Goal: Transaction & Acquisition: Purchase product/service

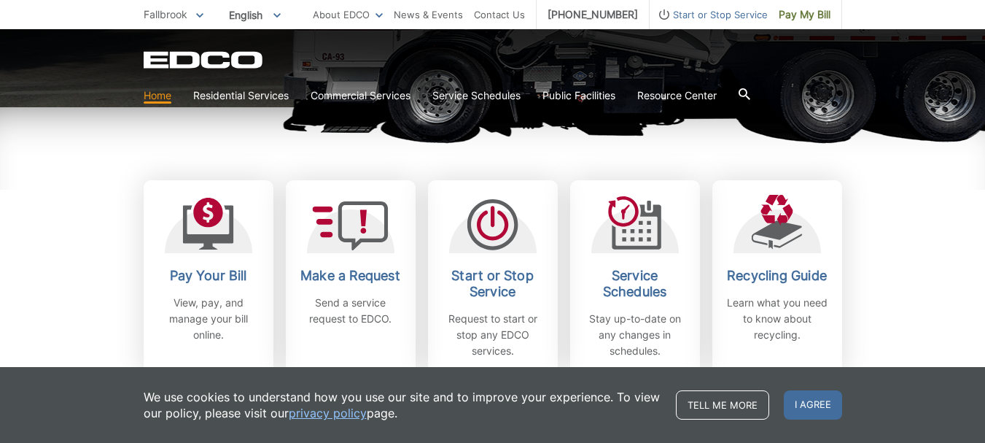
scroll to position [365, 0]
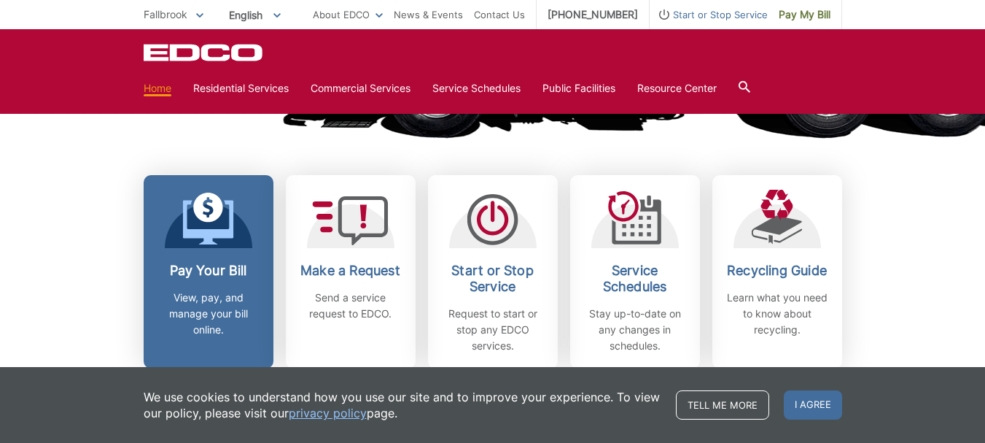
click at [222, 287] on div "Pay Your Bill View, pay, and manage your bill online." at bounding box center [209, 299] width 108 height 75
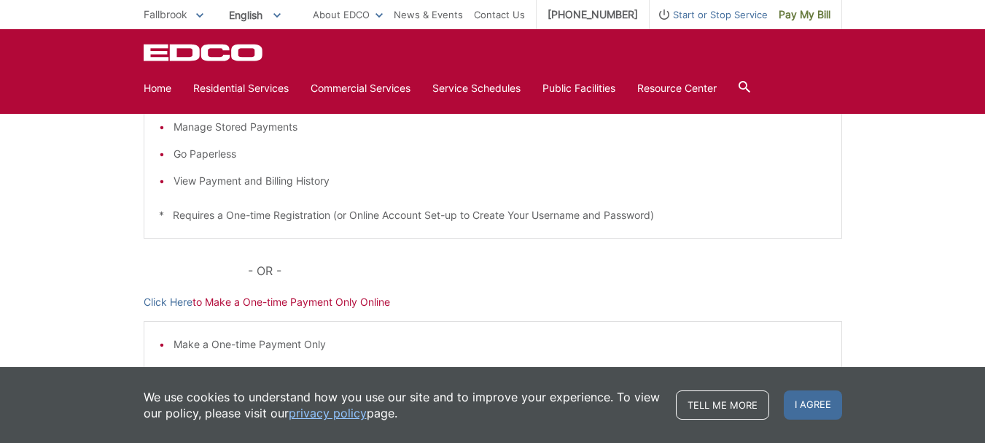
scroll to position [437, 0]
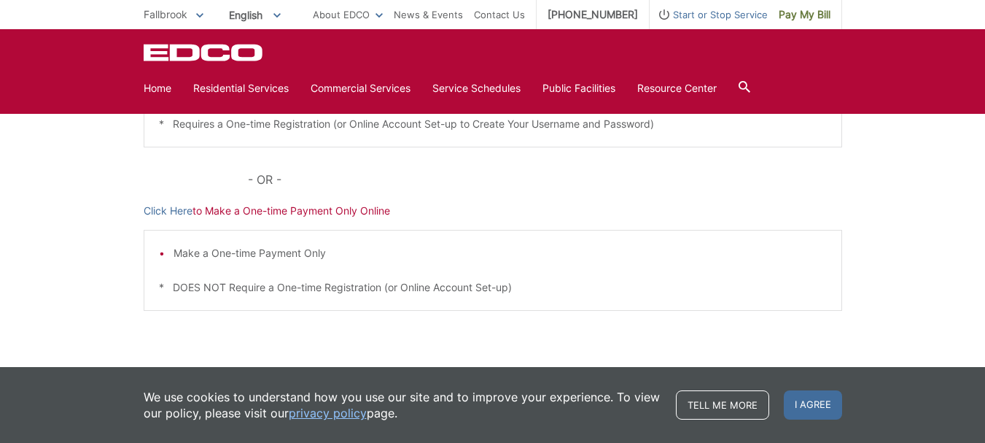
click at [265, 255] on li "Make a One-time Payment Only" at bounding box center [500, 253] width 653 height 16
click at [299, 211] on p "Click Here to Make a One-time Payment Only Online" at bounding box center [493, 211] width 698 height 16
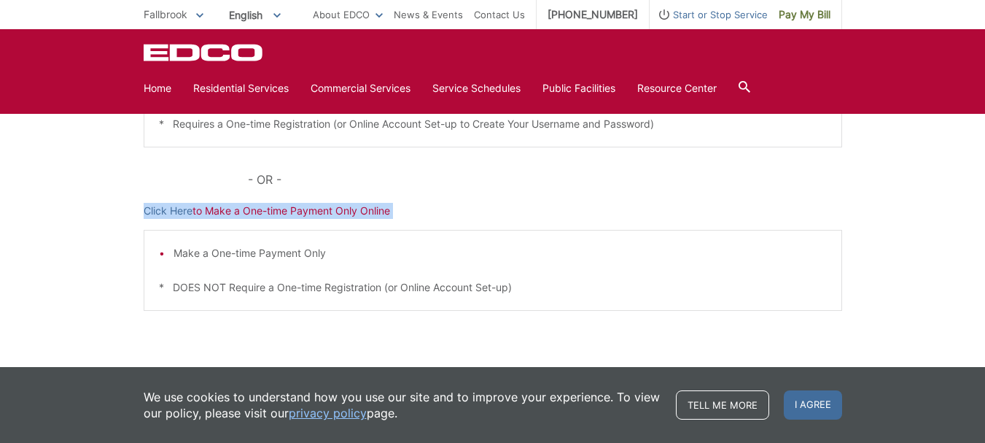
click at [299, 211] on p "Click Here to Make a One-time Payment Only Online" at bounding box center [493, 211] width 698 height 16
click at [174, 208] on link "Click Here" at bounding box center [168, 211] width 49 height 16
